Goal: Task Accomplishment & Management: Use online tool/utility

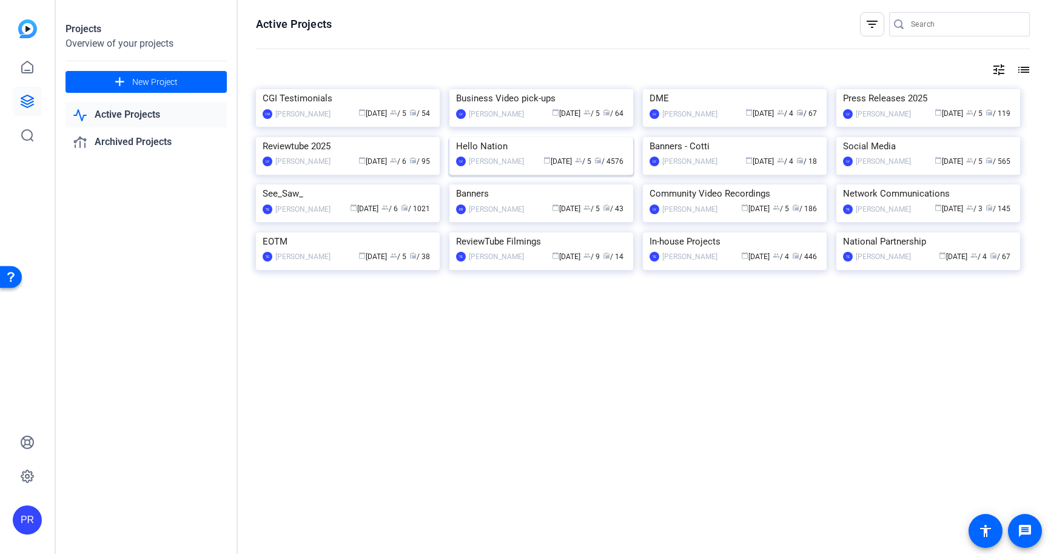
click at [575, 137] on img at bounding box center [541, 137] width 184 height 0
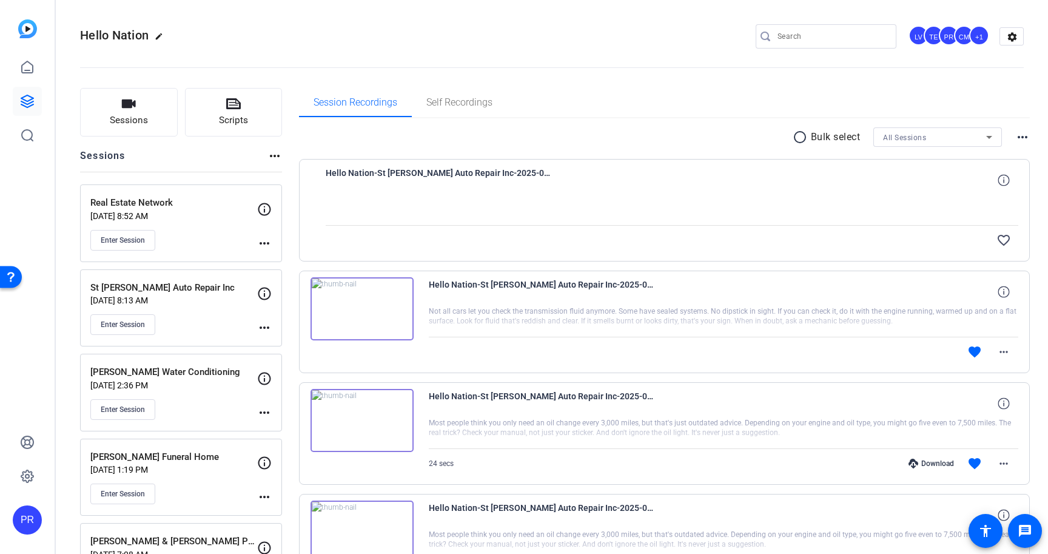
click at [796, 35] on input "Search" at bounding box center [831, 36] width 109 height 15
paste input "OPEN REEL: [PERSON_NAME] Secure Money Management & Financial Services (Hellonat…"
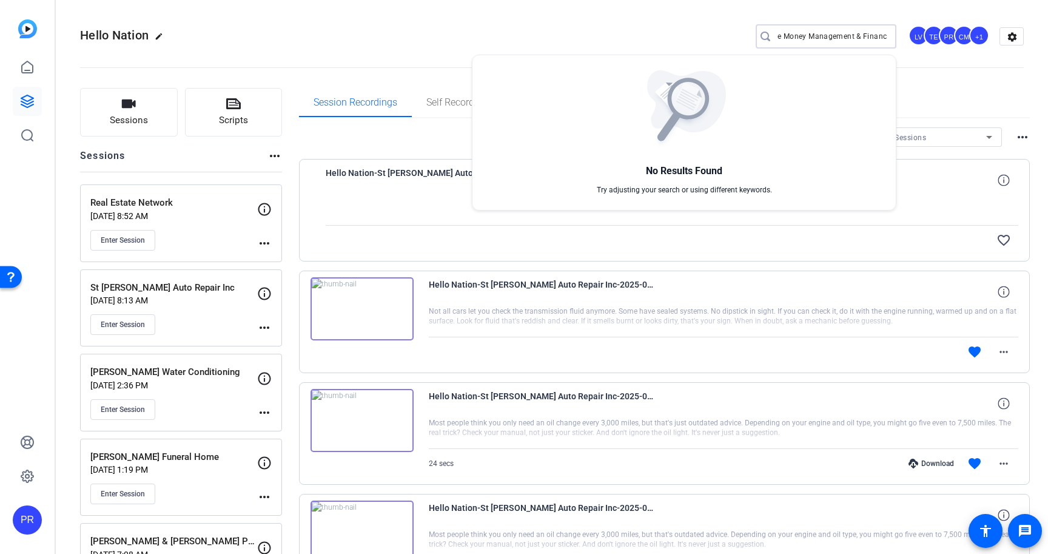
type input "[PERSON_NAME] Secure Money Management & Financial Service"
click at [122, 95] on div at bounding box center [524, 277] width 1048 height 554
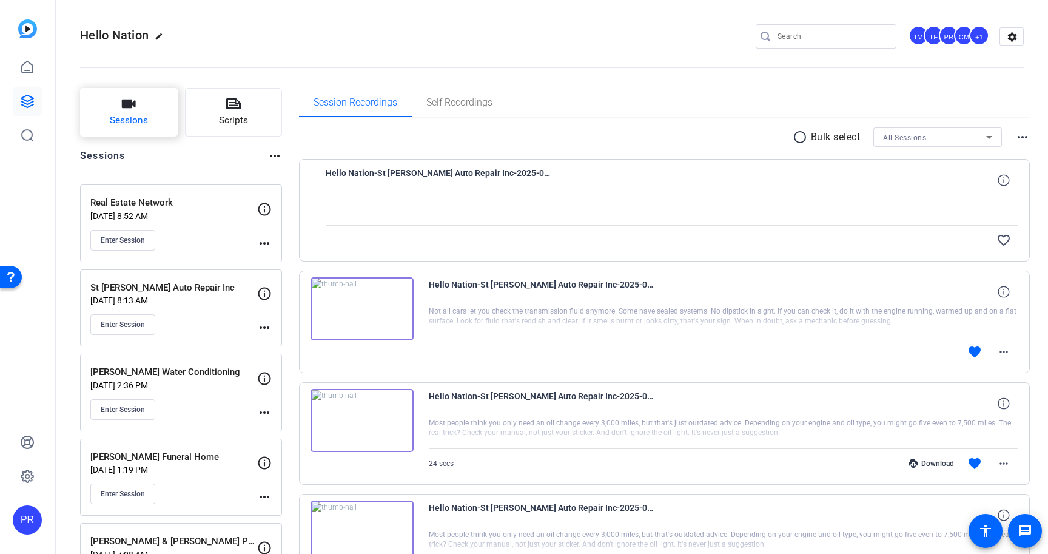
click at [132, 111] on icon "button" at bounding box center [128, 103] width 15 height 15
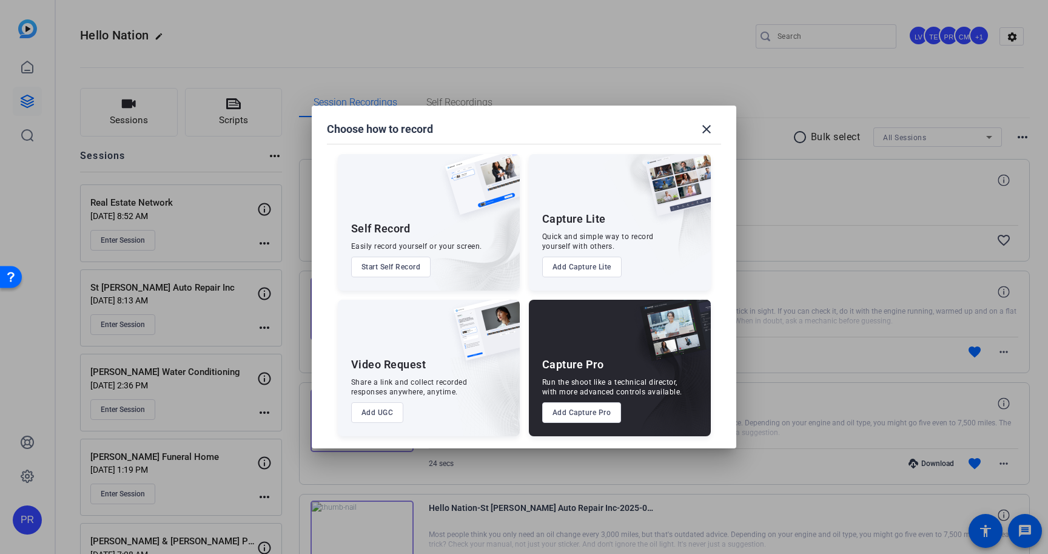
click at [573, 416] on button "Add Capture Pro" at bounding box center [581, 412] width 79 height 21
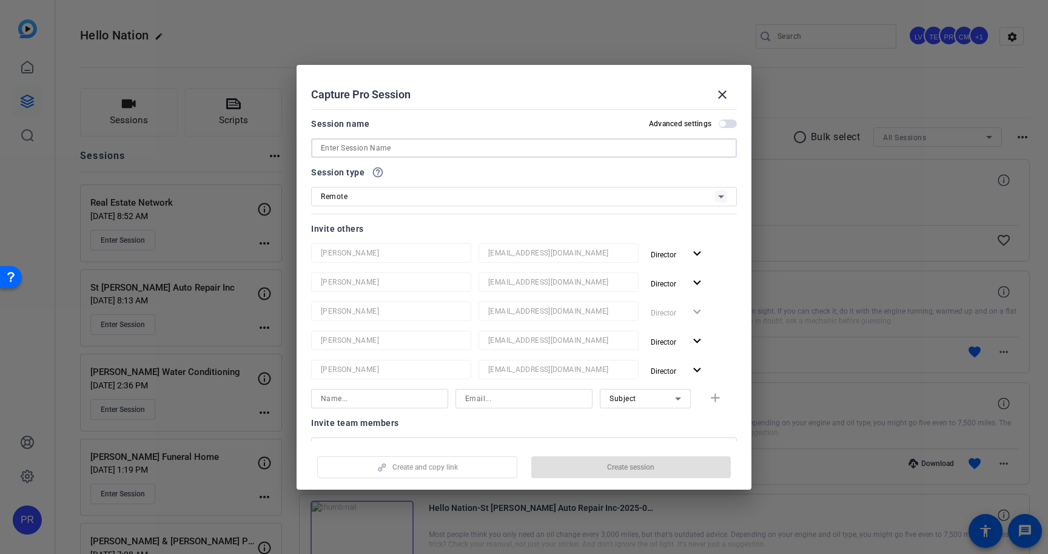
click at [495, 153] on input at bounding box center [524, 148] width 406 height 15
paste input "[PERSON_NAME] Secure Money Management & Financial Services"
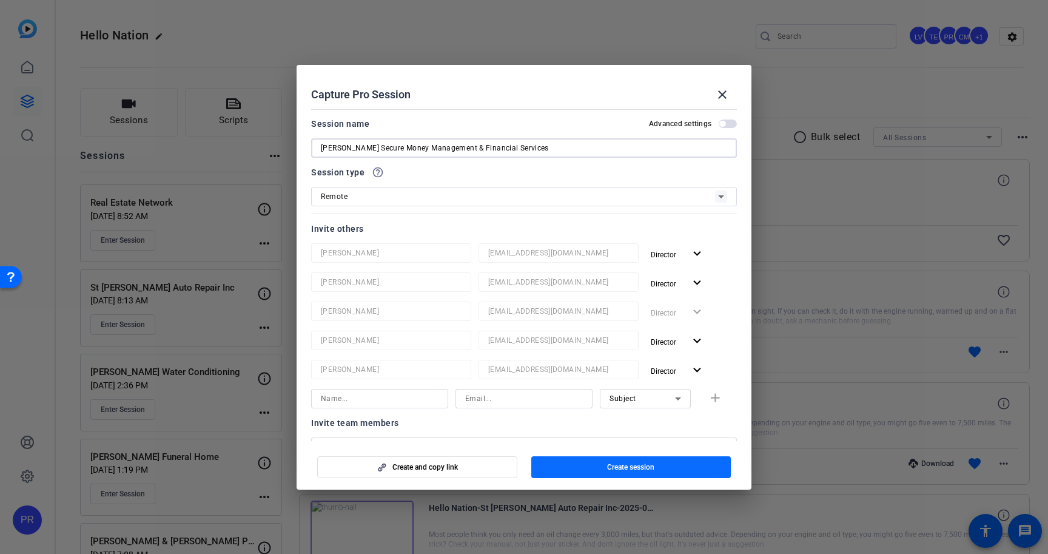
type input "[PERSON_NAME] Secure Money Management & Financial Services"
click at [618, 469] on span "Create session" at bounding box center [630, 467] width 47 height 10
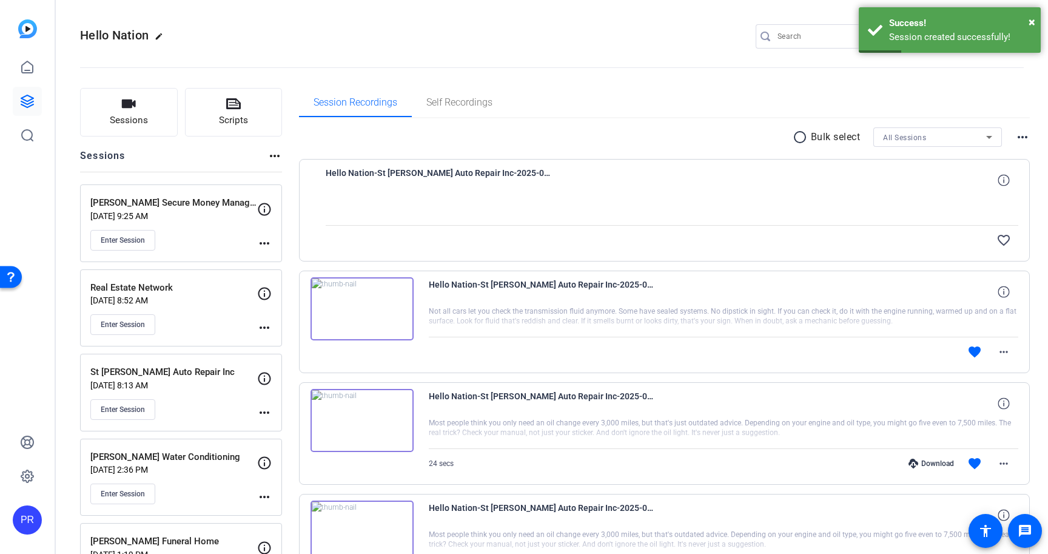
click at [263, 240] on mat-icon "more_horiz" at bounding box center [264, 243] width 15 height 15
click at [276, 259] on span "Edit Session" at bounding box center [294, 260] width 55 height 15
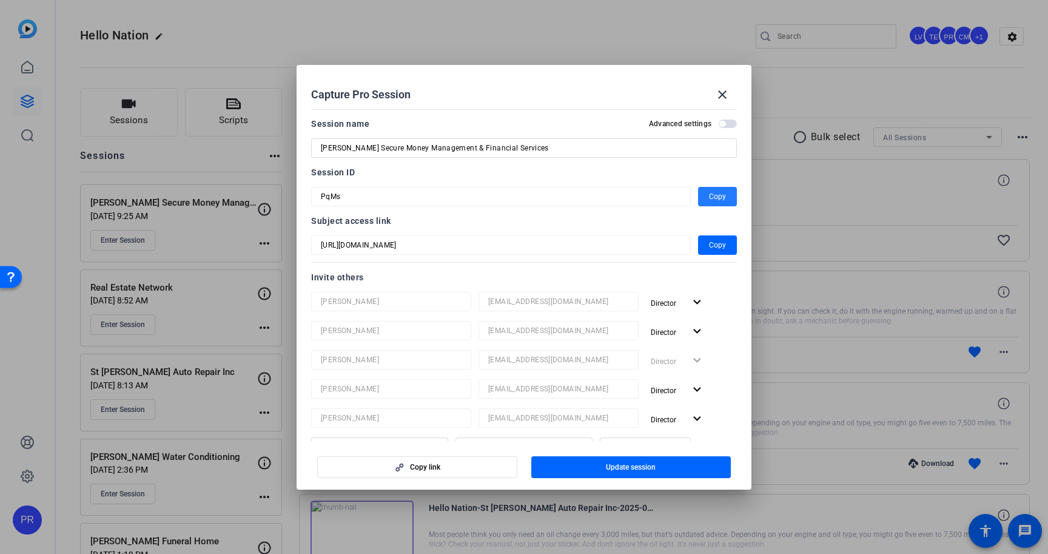
click at [714, 193] on span "Copy" at bounding box center [717, 196] width 17 height 15
